Goal: Transaction & Acquisition: Purchase product/service

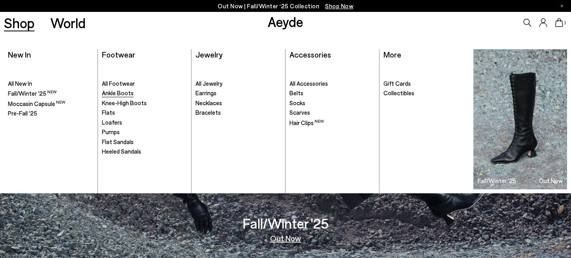
click at [110, 94] on span "Ankle Boots" at bounding box center [118, 92] width 32 height 7
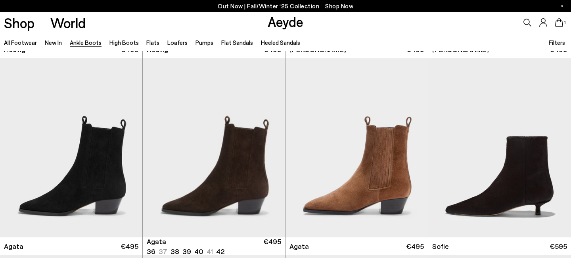
scroll to position [404, 0]
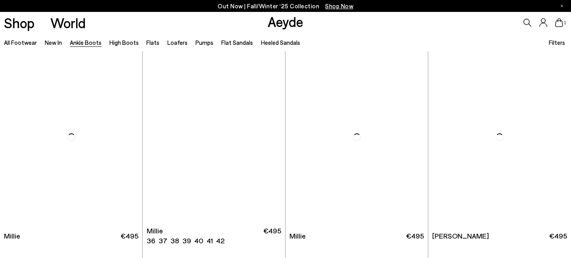
scroll to position [1593, 0]
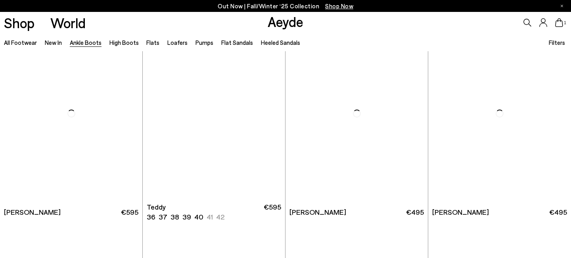
scroll to position [2577, 0]
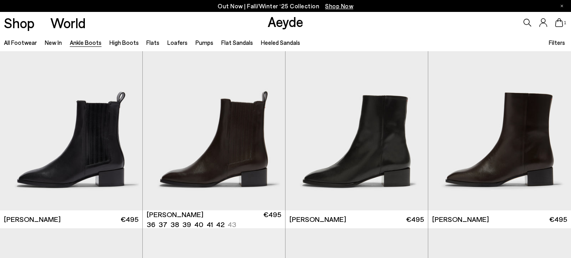
scroll to position [3374, 0]
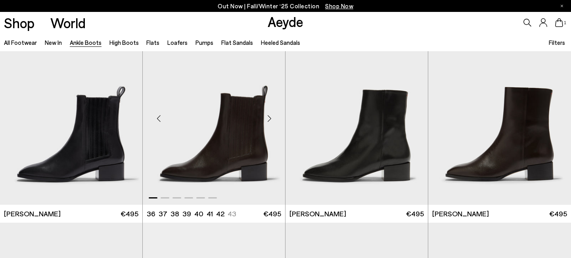
click at [268, 116] on div "Next slide" at bounding box center [270, 119] width 24 height 24
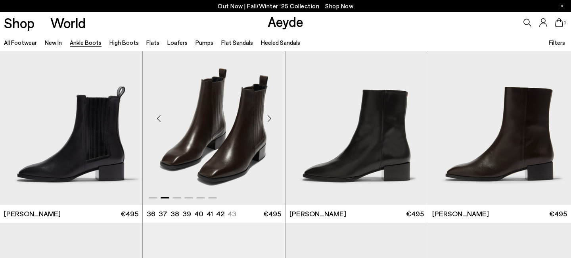
click at [268, 116] on div "Next slide" at bounding box center [270, 119] width 24 height 24
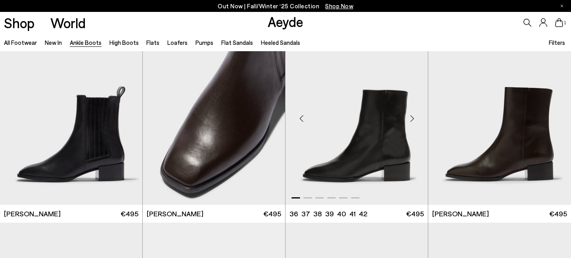
click at [413, 119] on div "Next slide" at bounding box center [412, 119] width 24 height 24
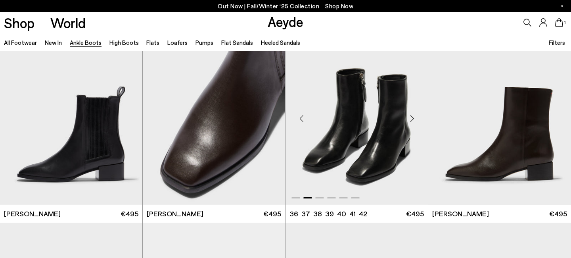
click at [413, 119] on div "Next slide" at bounding box center [412, 119] width 24 height 24
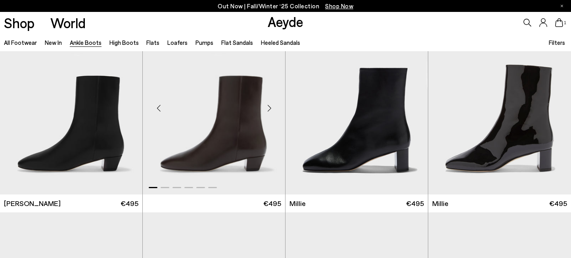
scroll to position [1413, 0]
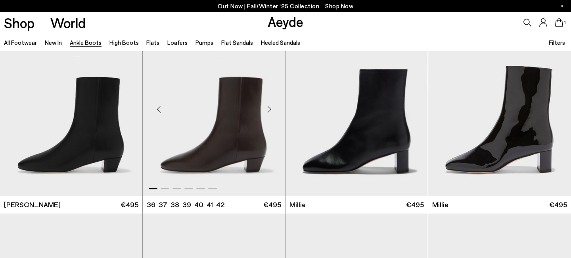
click at [243, 131] on img "1 / 6" at bounding box center [214, 106] width 142 height 179
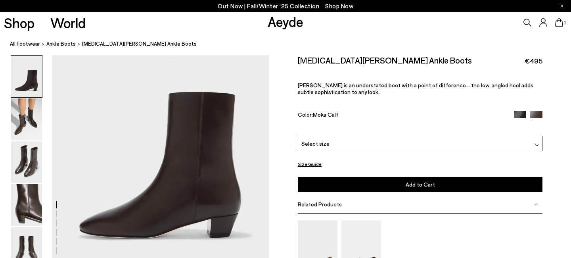
scroll to position [74, 0]
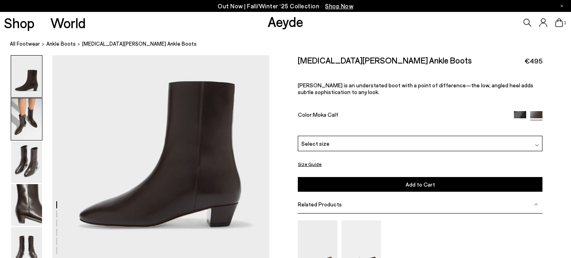
click at [27, 125] on img at bounding box center [26, 119] width 31 height 42
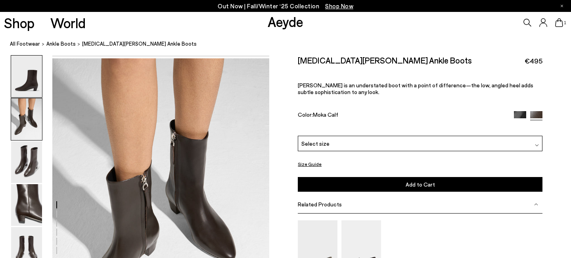
scroll to position [292, 0]
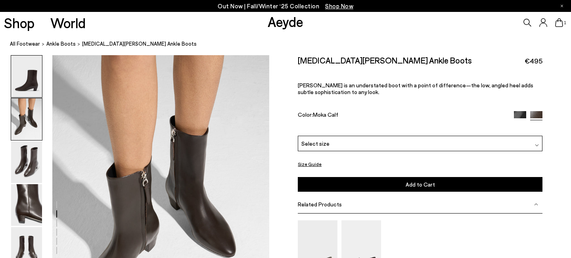
click at [28, 85] on img at bounding box center [26, 77] width 31 height 42
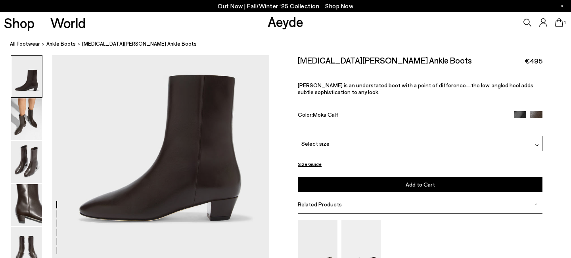
scroll to position [87, 0]
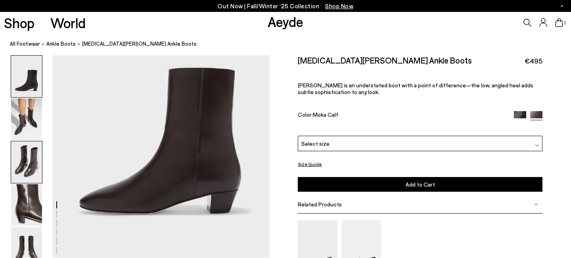
click at [23, 165] on img at bounding box center [26, 162] width 31 height 42
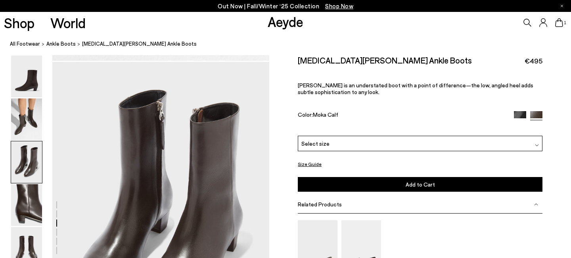
scroll to position [582, 0]
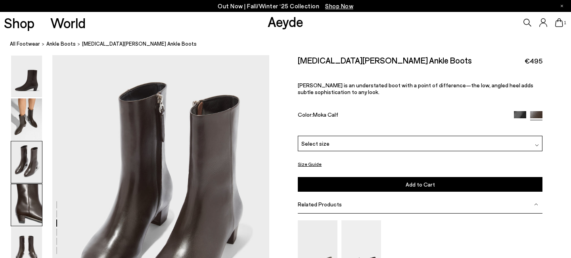
click at [31, 197] on img at bounding box center [26, 205] width 31 height 42
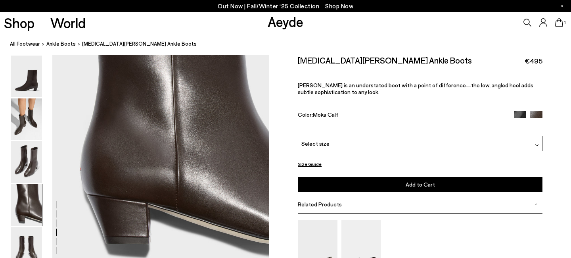
scroll to position [956, 0]
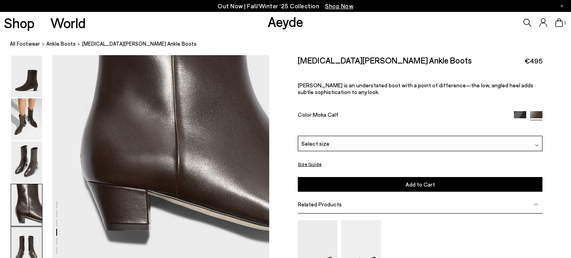
click at [33, 238] on img at bounding box center [26, 248] width 31 height 42
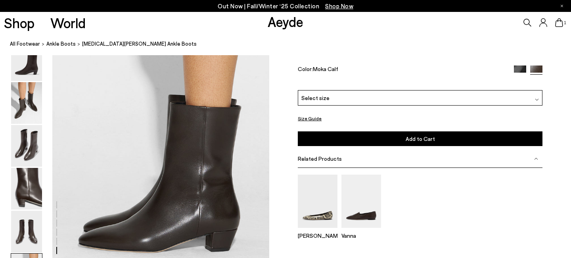
scroll to position [1539, 0]
